Goal: Information Seeking & Learning: Find specific fact

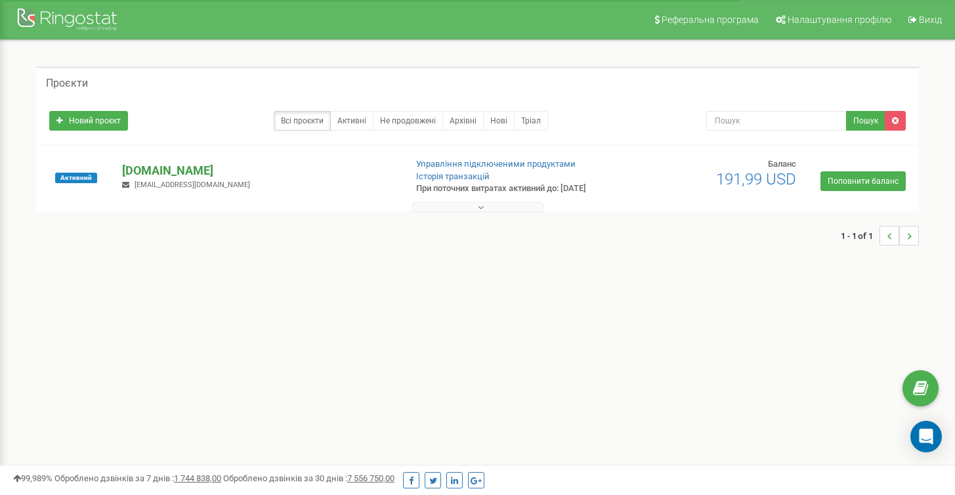
click at [141, 167] on p "[DOMAIN_NAME]" at bounding box center [258, 170] width 272 height 17
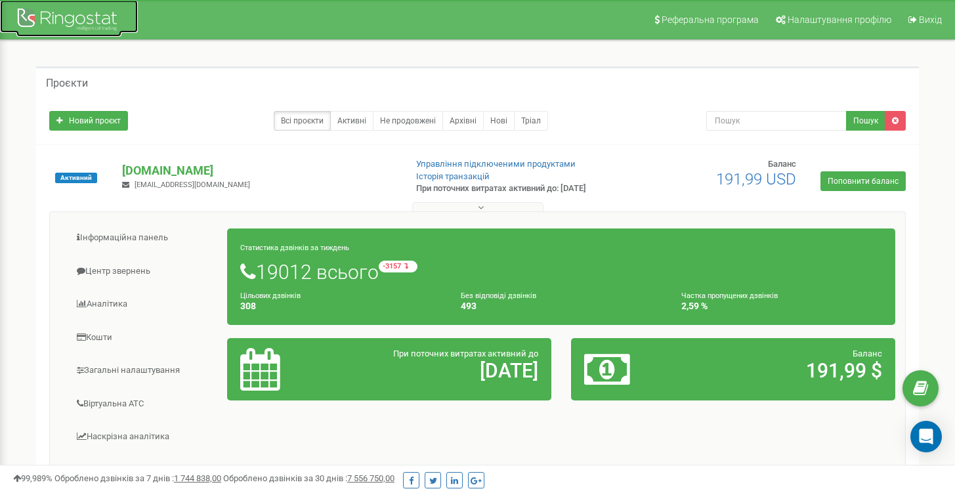
click at [88, 16] on div at bounding box center [68, 21] width 105 height 32
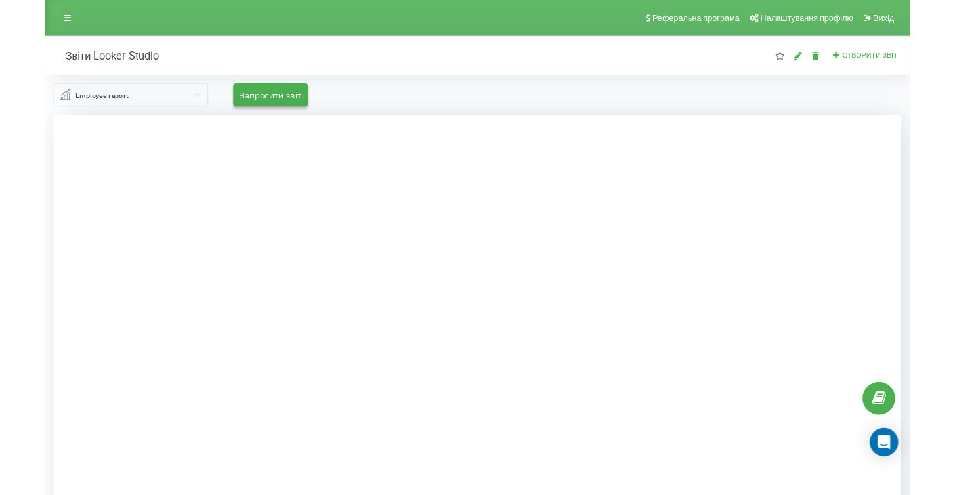
scroll to position [137, 0]
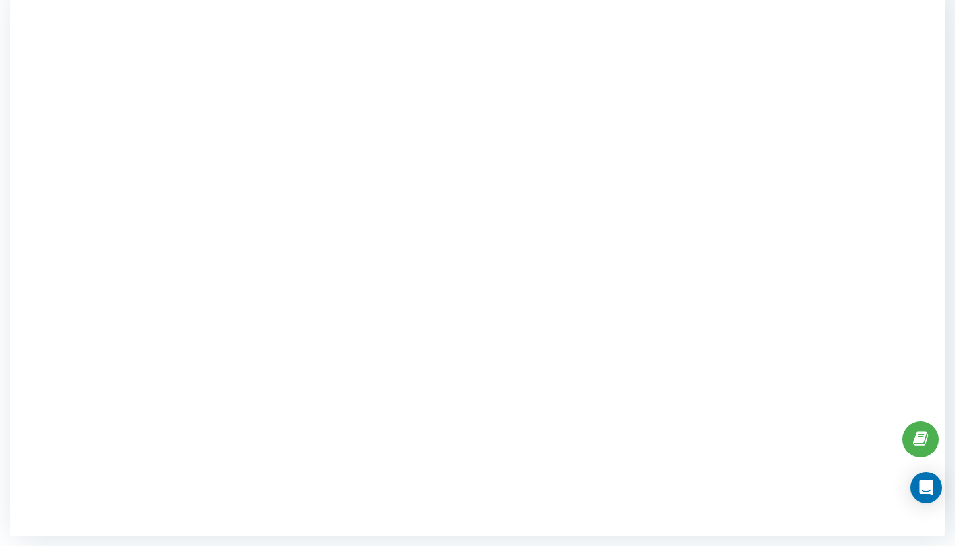
click at [887, 139] on div at bounding box center [478, 263] width 936 height 546
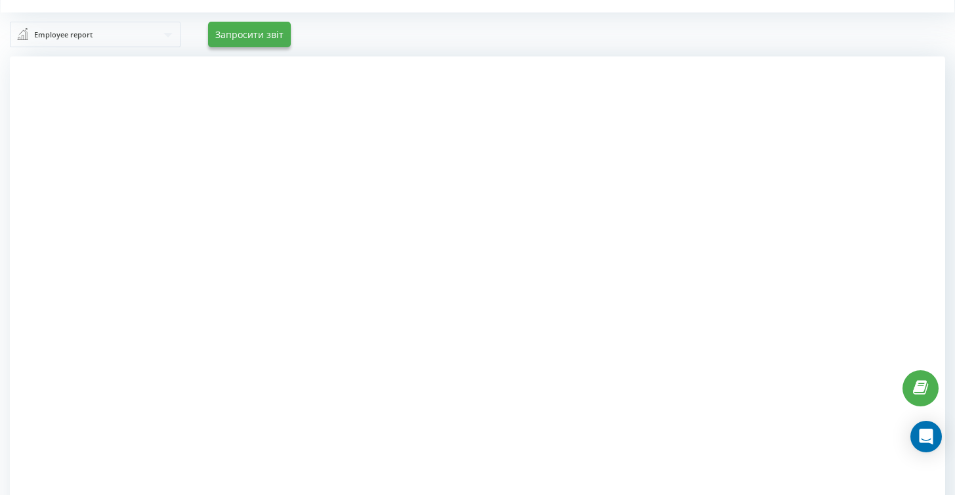
scroll to position [0, 0]
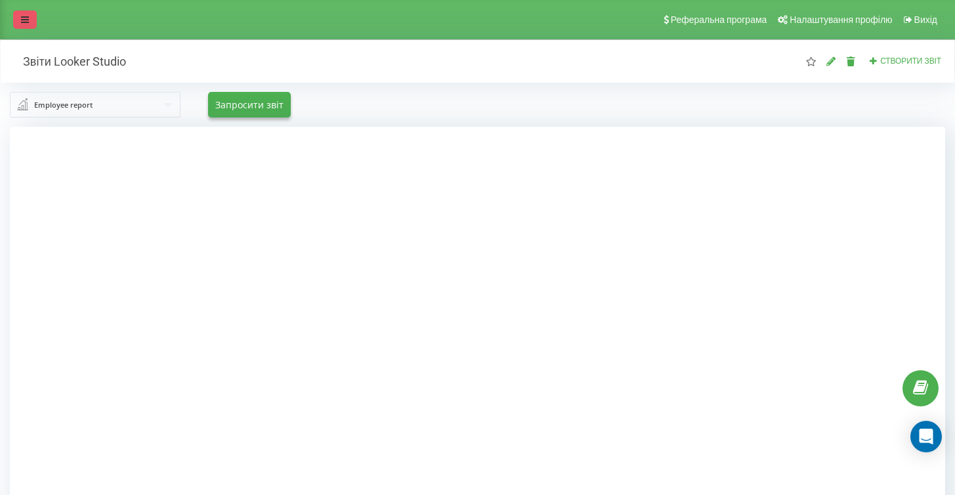
click at [26, 20] on icon at bounding box center [25, 19] width 8 height 9
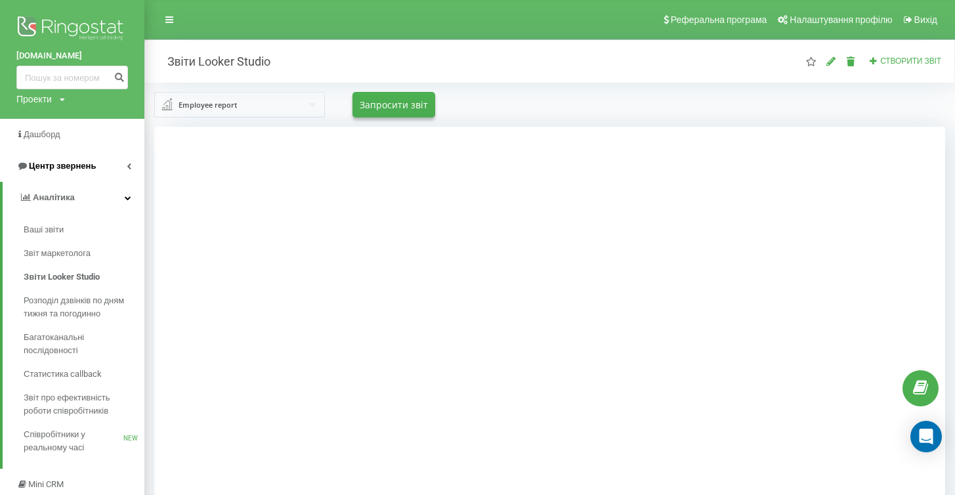
click at [85, 165] on span "Центр звернень" at bounding box center [62, 166] width 67 height 10
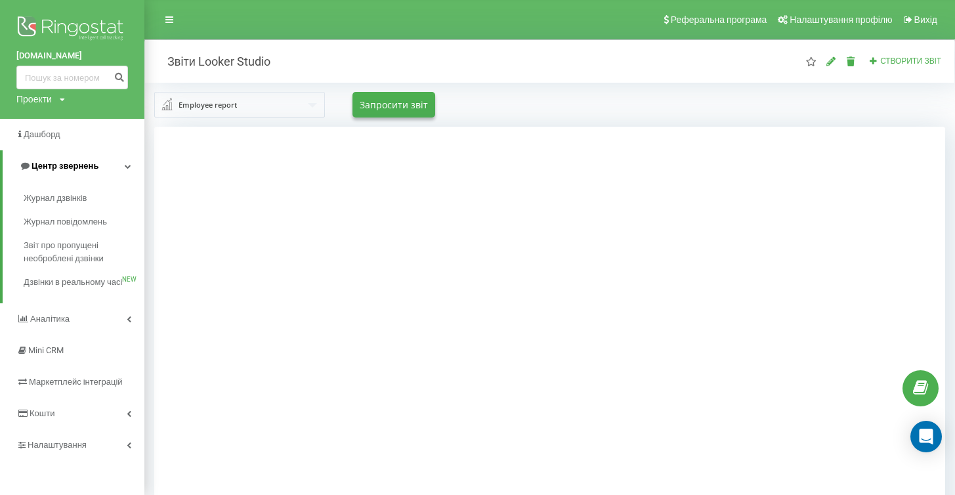
click at [80, 167] on span "Центр звернень" at bounding box center [65, 166] width 67 height 10
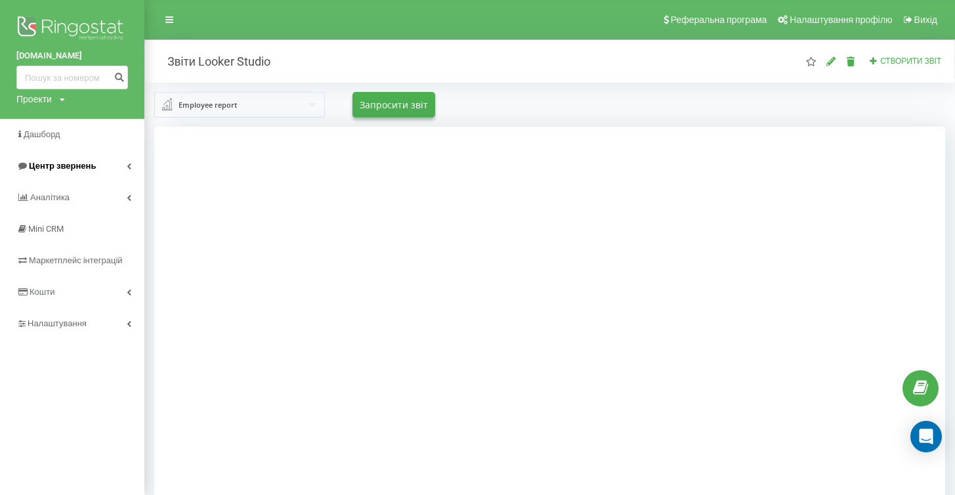
click at [55, 169] on span "Центр звернень" at bounding box center [62, 166] width 67 height 10
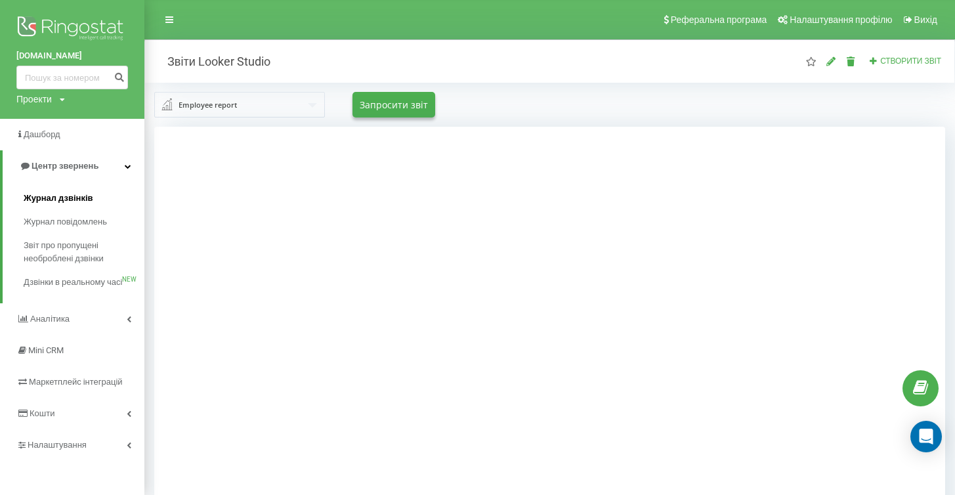
click at [55, 200] on span "Журнал дзвінків" at bounding box center [59, 198] width 70 height 13
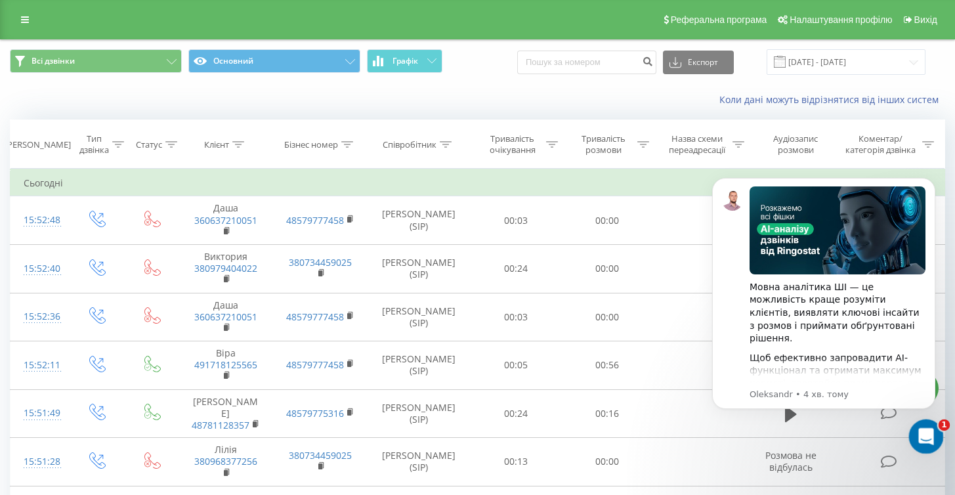
click at [926, 434] on icon "Відкрити програму для спілкування Intercom" at bounding box center [925, 435] width 22 height 22
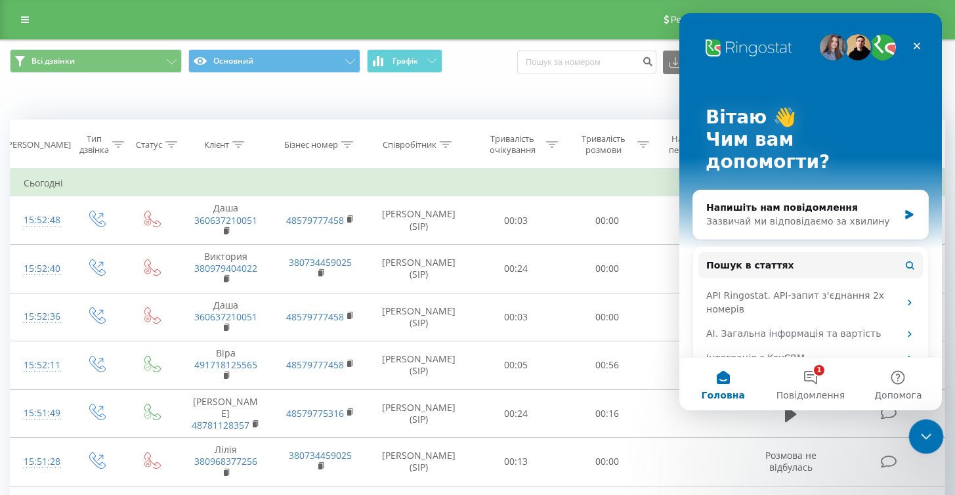
click at [926, 433] on icon "Закрити програму для спілкування Intercom" at bounding box center [925, 435] width 16 height 16
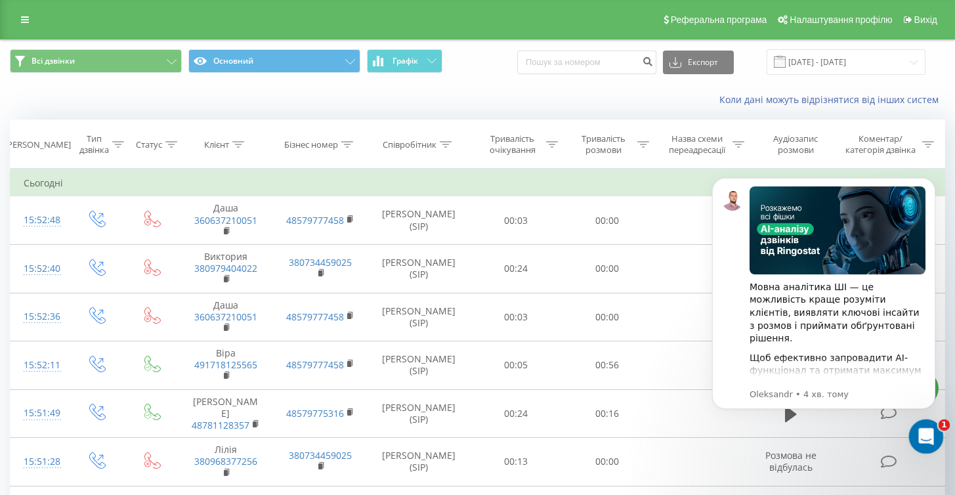
click at [926, 431] on icon "Відкрити програму для спілкування Intercom" at bounding box center [925, 435] width 22 height 22
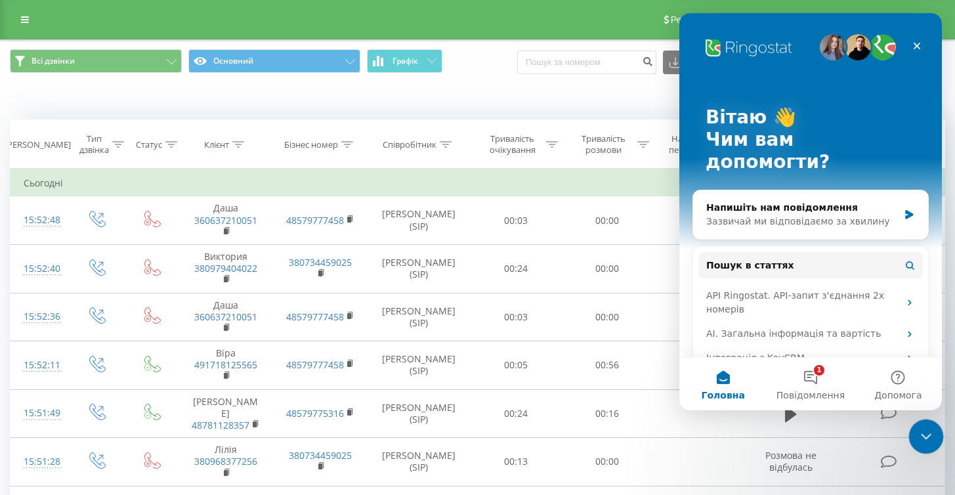
click at [928, 434] on icon "Закрити програму для спілкування Intercom" at bounding box center [925, 435] width 16 height 16
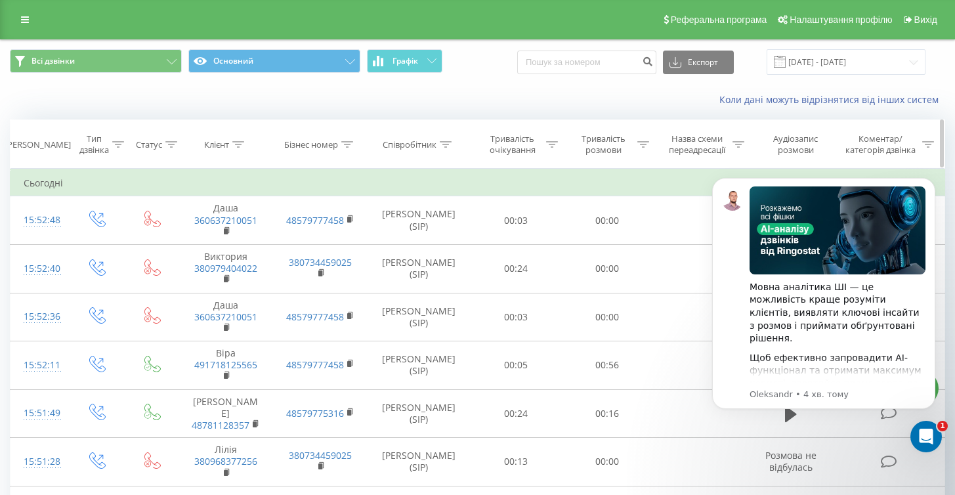
click at [237, 140] on div at bounding box center [238, 144] width 12 height 11
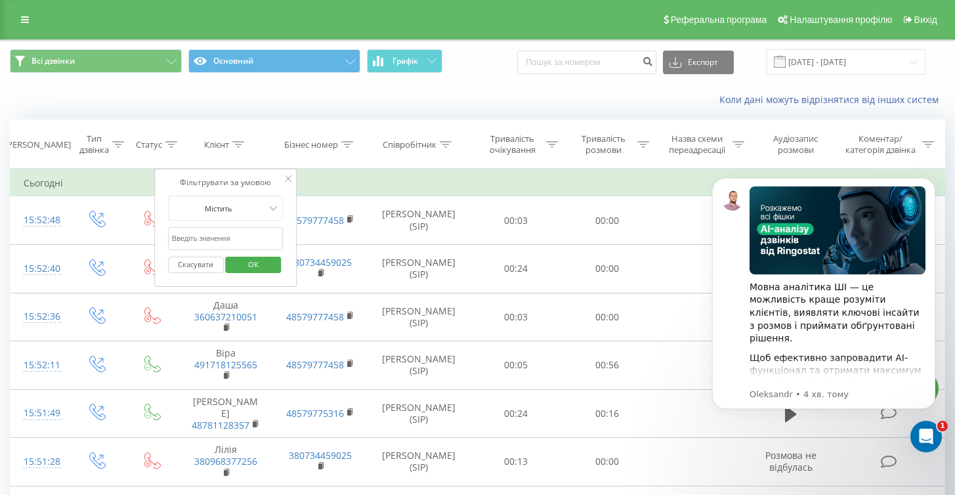
click at [450, 94] on div "Коли дані можуть відрізнятися вiд інших систем" at bounding box center [656, 99] width 596 height 13
click at [447, 162] on th "Співробітник" at bounding box center [419, 144] width 102 height 49
click at [447, 144] on icon at bounding box center [447, 144] width 12 height 7
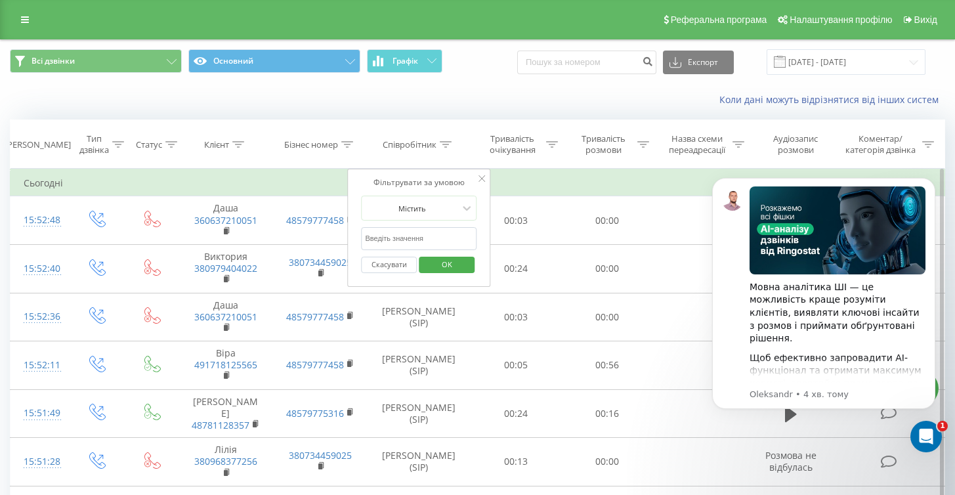
click at [426, 242] on input "text" at bounding box center [420, 238] width 116 height 23
type input "варнавська"
click at [466, 264] on button "OK" at bounding box center [447, 265] width 56 height 16
